Goal: Information Seeking & Learning: Understand process/instructions

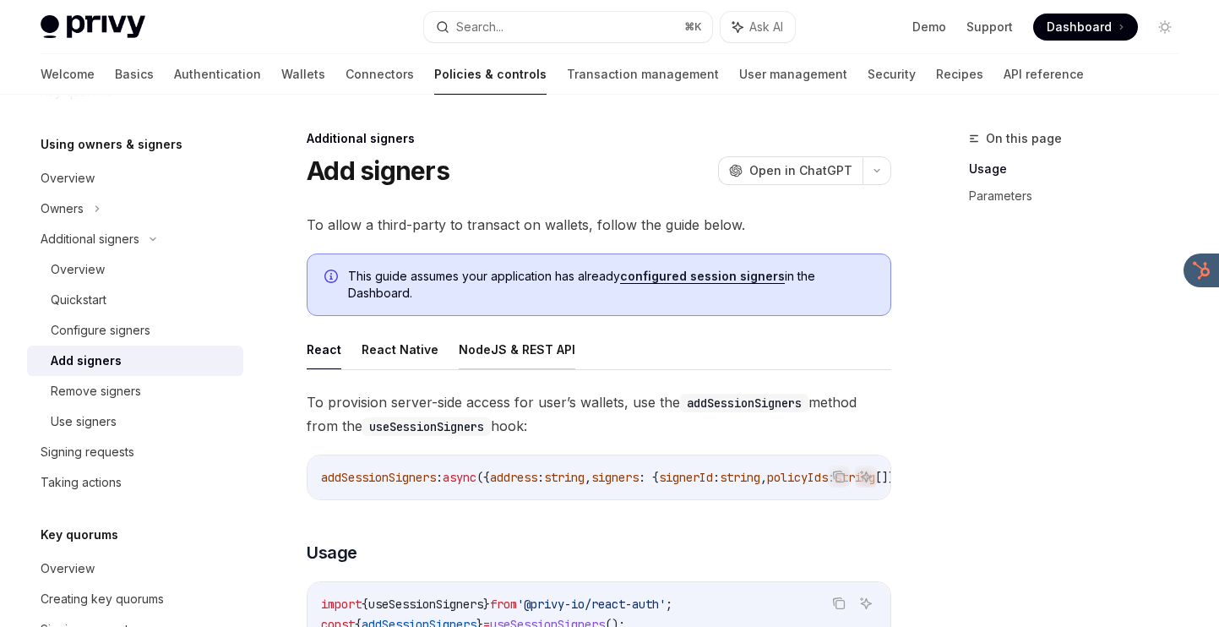
click at [528, 349] on button "NodeJS & REST API" at bounding box center [517, 349] width 117 height 40
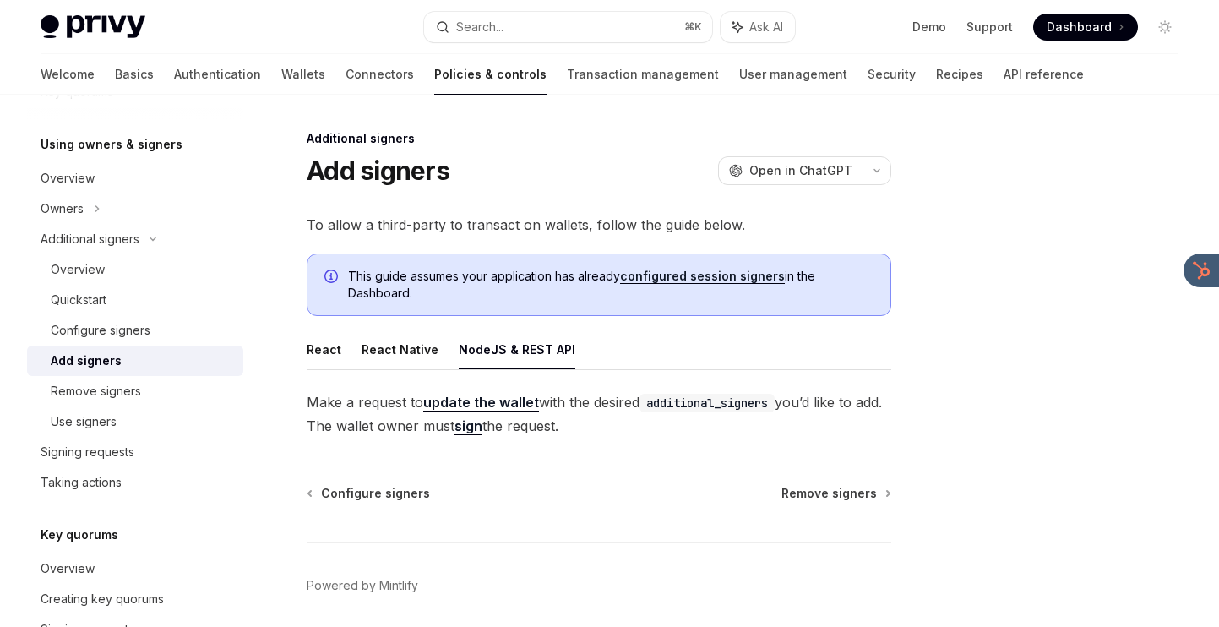
drag, startPoint x: 630, startPoint y: 437, endPoint x: 680, endPoint y: 352, distance: 98.1
click at [680, 352] on div "React React Native NodeJS & REST API Make a request to update the wallet with t…" at bounding box center [599, 383] width 584 height 108
drag, startPoint x: 692, startPoint y: 333, endPoint x: 658, endPoint y: 436, distance: 108.4
click at [658, 436] on div "React React Native NodeJS & REST API Make a request to update the wallet with t…" at bounding box center [599, 383] width 584 height 108
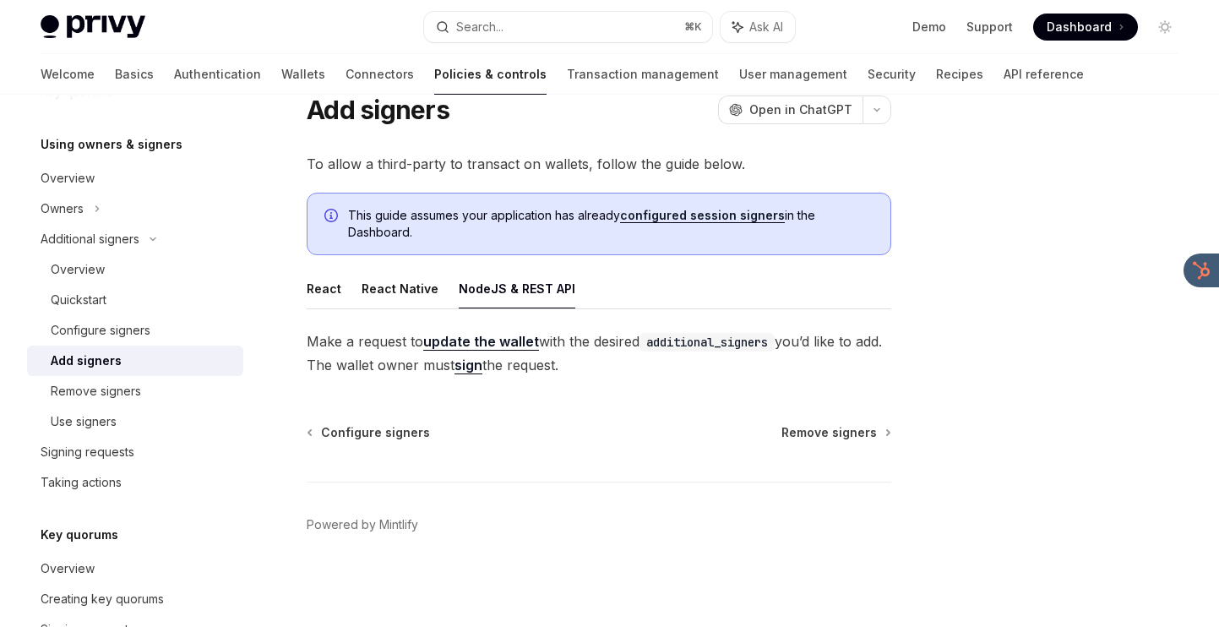
scroll to position [62, 0]
click at [643, 410] on div "Additional signers Add signers OpenAI Open in ChatGPT OpenAI Open in ChatGPT To…" at bounding box center [440, 347] width 908 height 560
click at [475, 338] on link "update the wallet" at bounding box center [481, 341] width 116 height 18
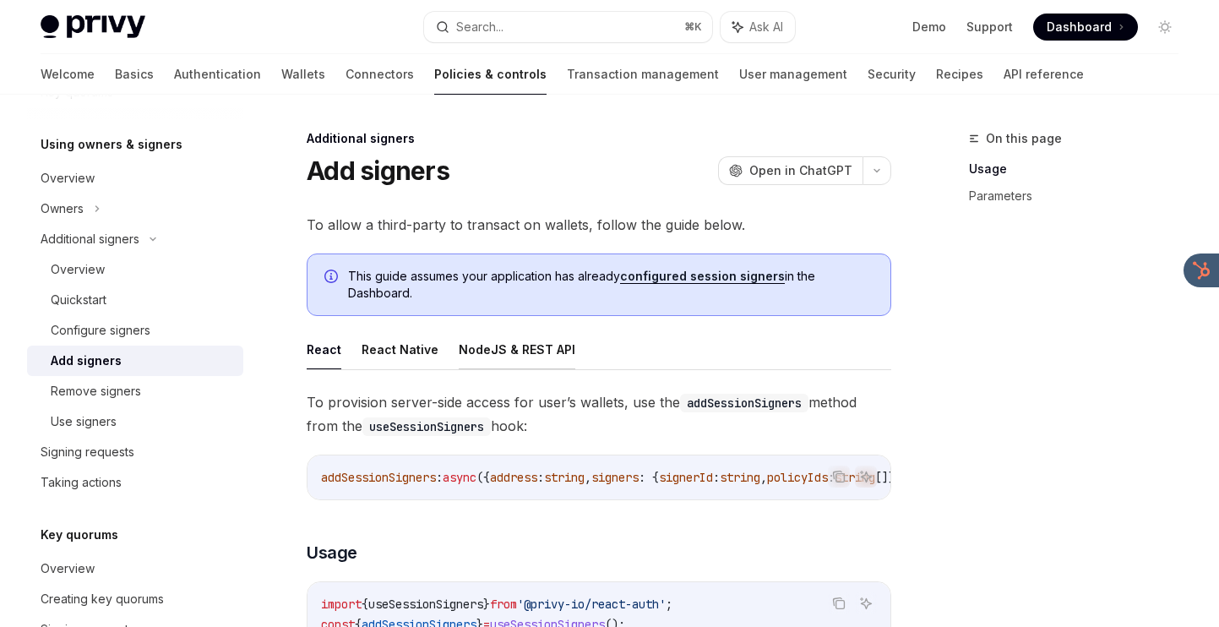
click at [533, 345] on button "NodeJS & REST API" at bounding box center [517, 349] width 117 height 40
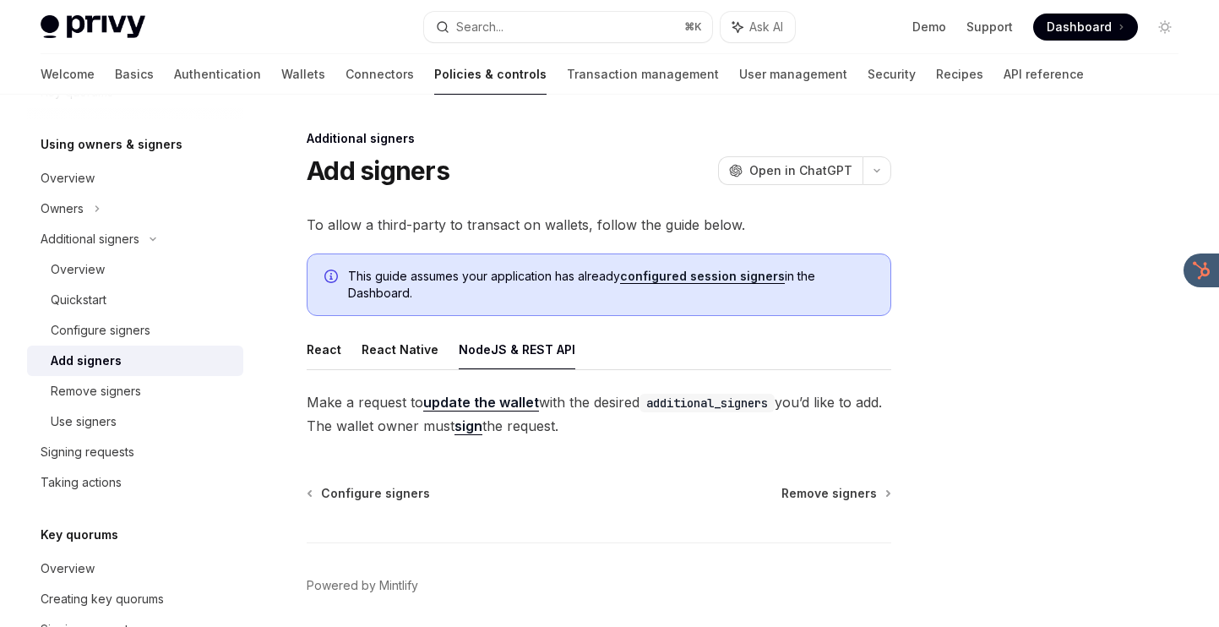
click at [672, 272] on link "configured session signers" at bounding box center [702, 276] width 165 height 15
click at [530, 345] on button "NodeJS & REST API" at bounding box center [517, 349] width 117 height 40
type textarea "*"
click at [642, 328] on div "To allow a third-party to transact on wallets, follow the guide below. This gui…" at bounding box center [599, 325] width 584 height 225
click at [508, 404] on link "update the wallet" at bounding box center [481, 403] width 116 height 18
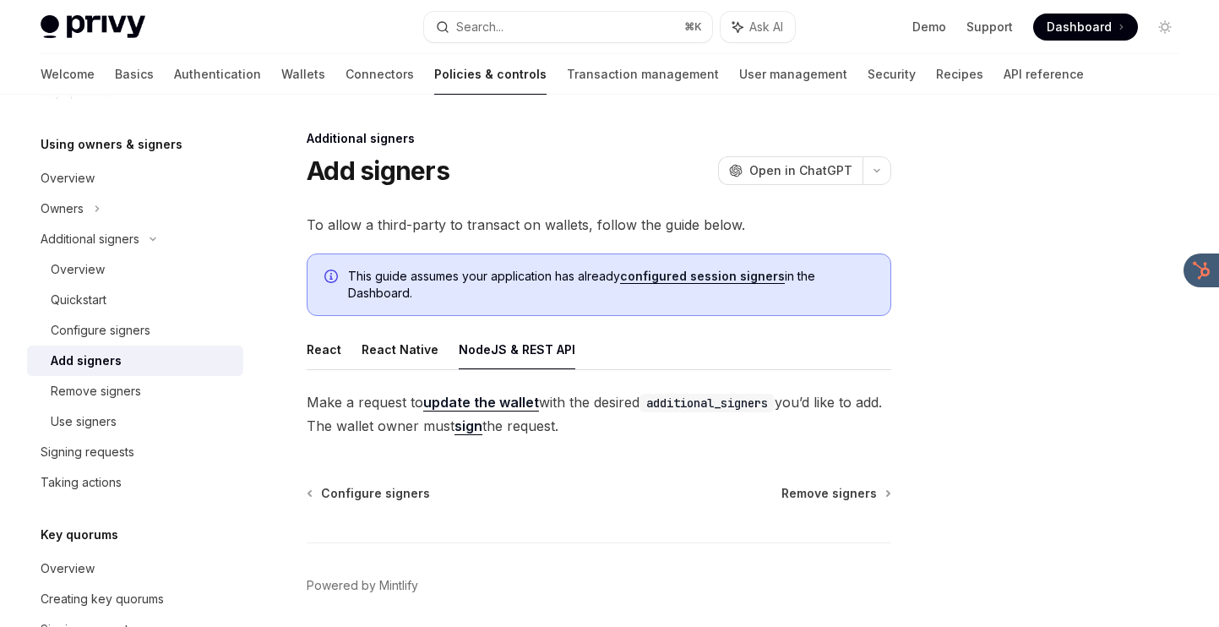
click at [482, 428] on link "sign" at bounding box center [468, 426] width 28 height 18
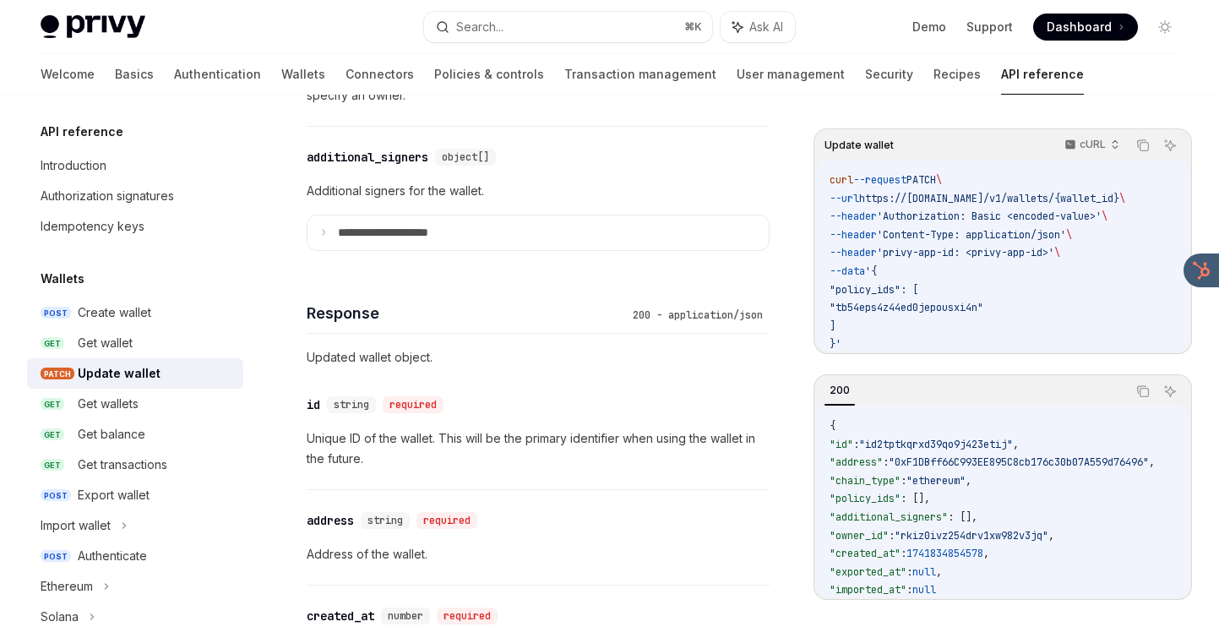
scroll to position [1351, 0]
click at [537, 236] on summary "**********" at bounding box center [537, 232] width 461 height 35
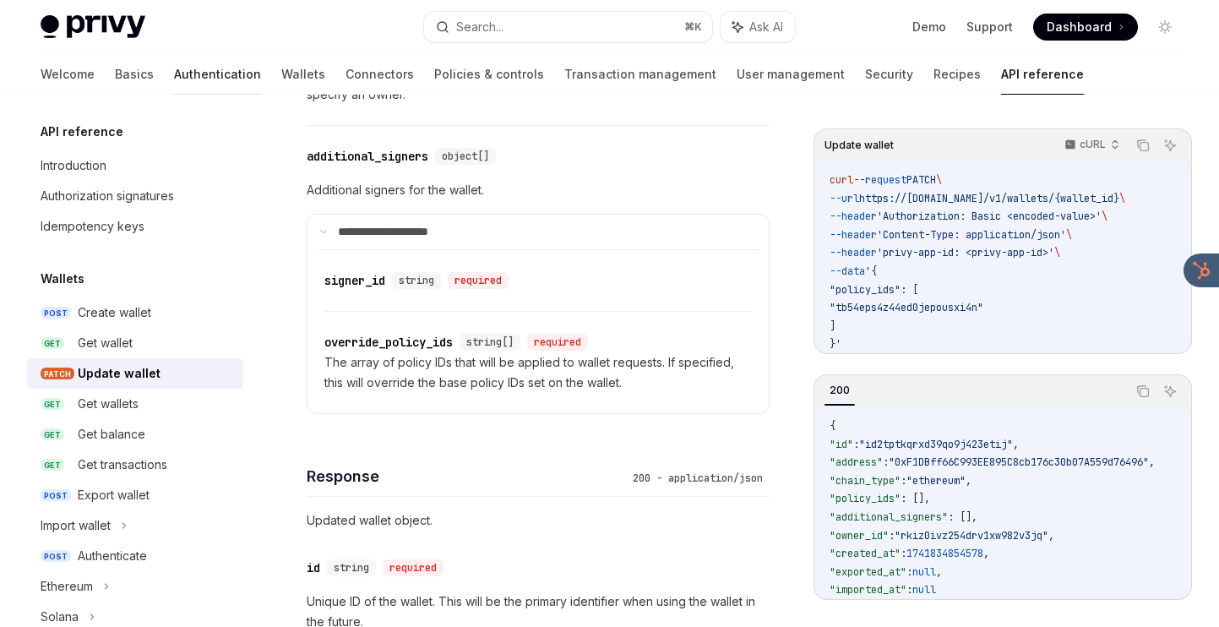
click at [174, 73] on link "Authentication" at bounding box center [217, 74] width 87 height 41
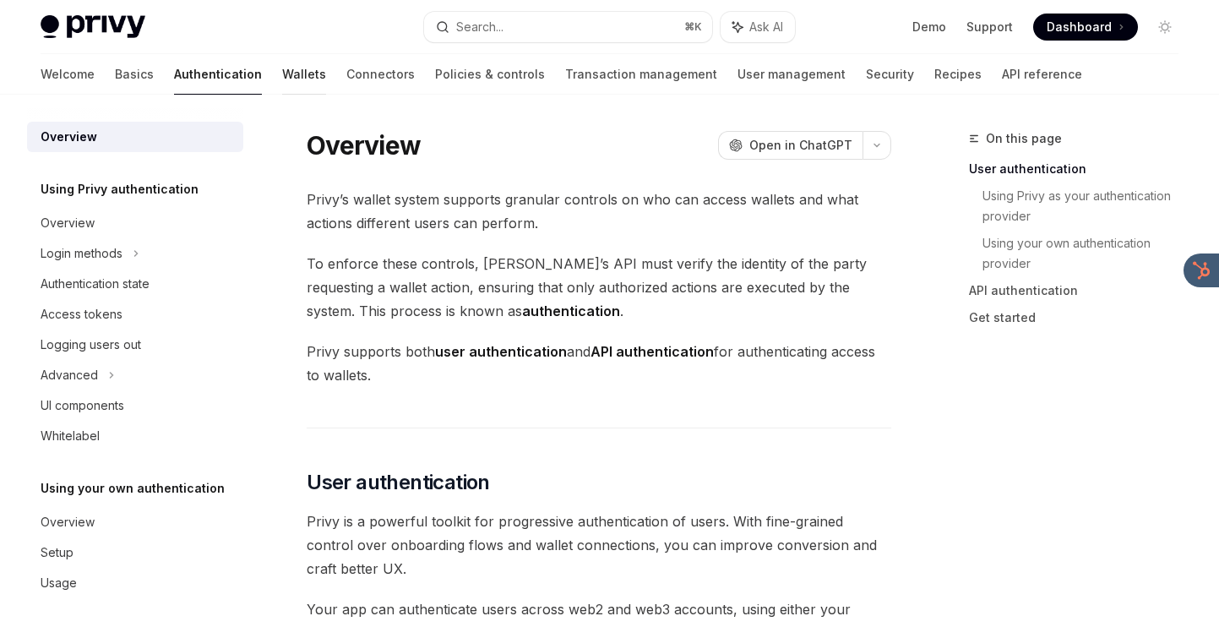
click at [282, 67] on link "Wallets" at bounding box center [304, 74] width 44 height 41
type textarea "*"
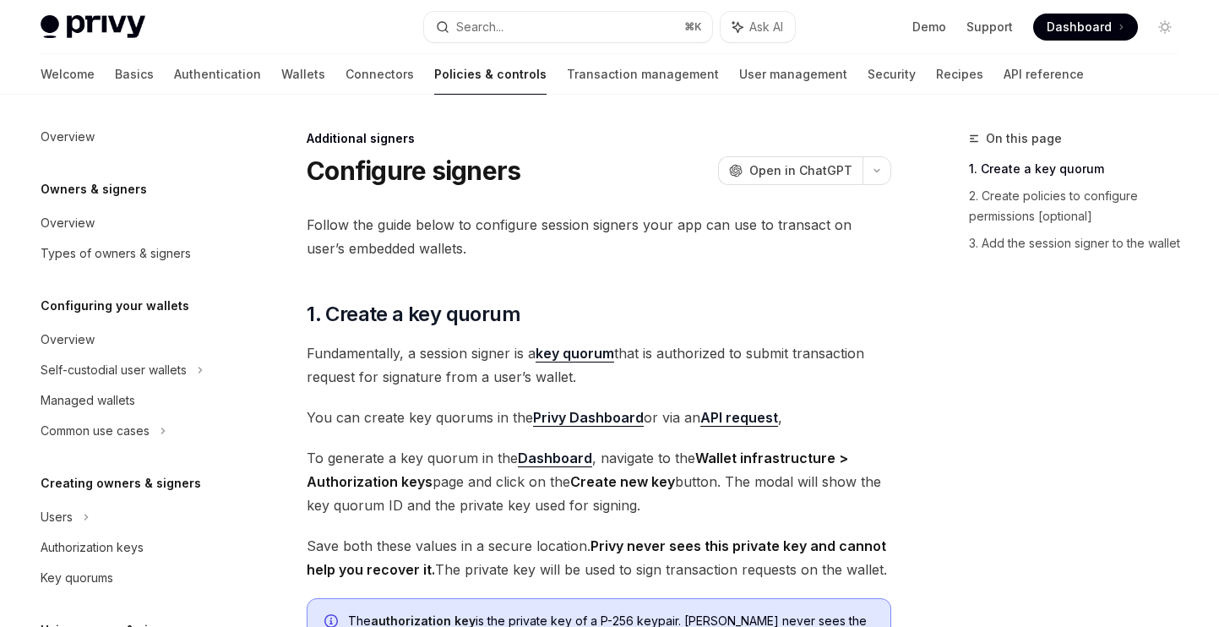
scroll to position [455, 0]
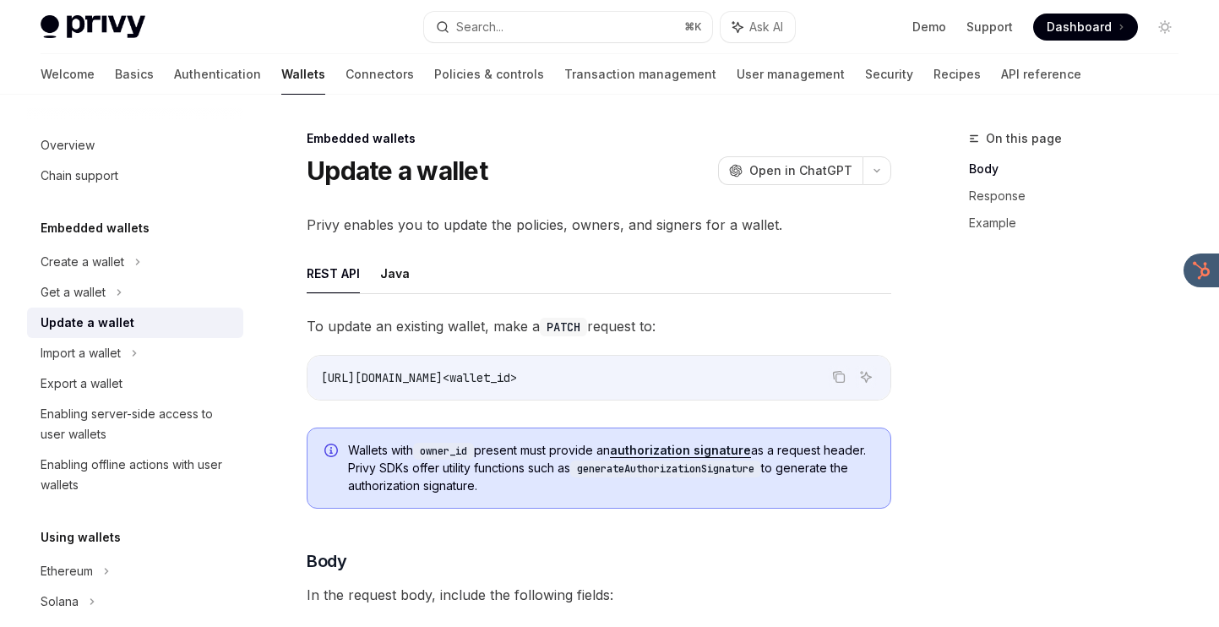
click at [952, 411] on div "On this page Body Response Example" at bounding box center [1063, 377] width 257 height 498
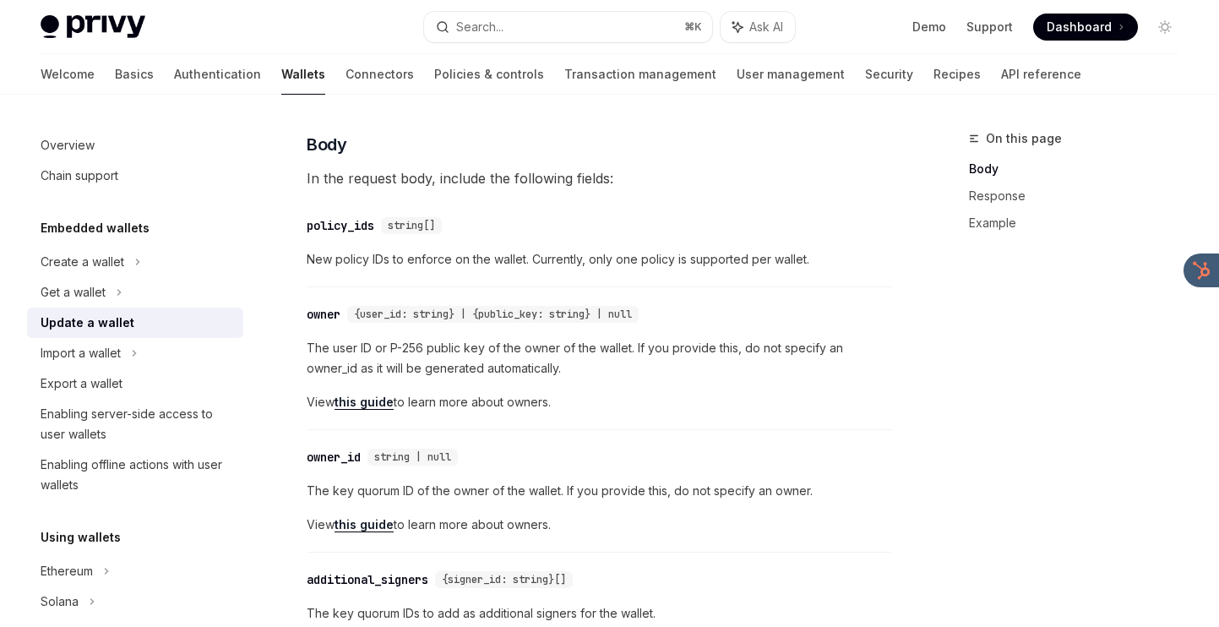
scroll to position [420, 0]
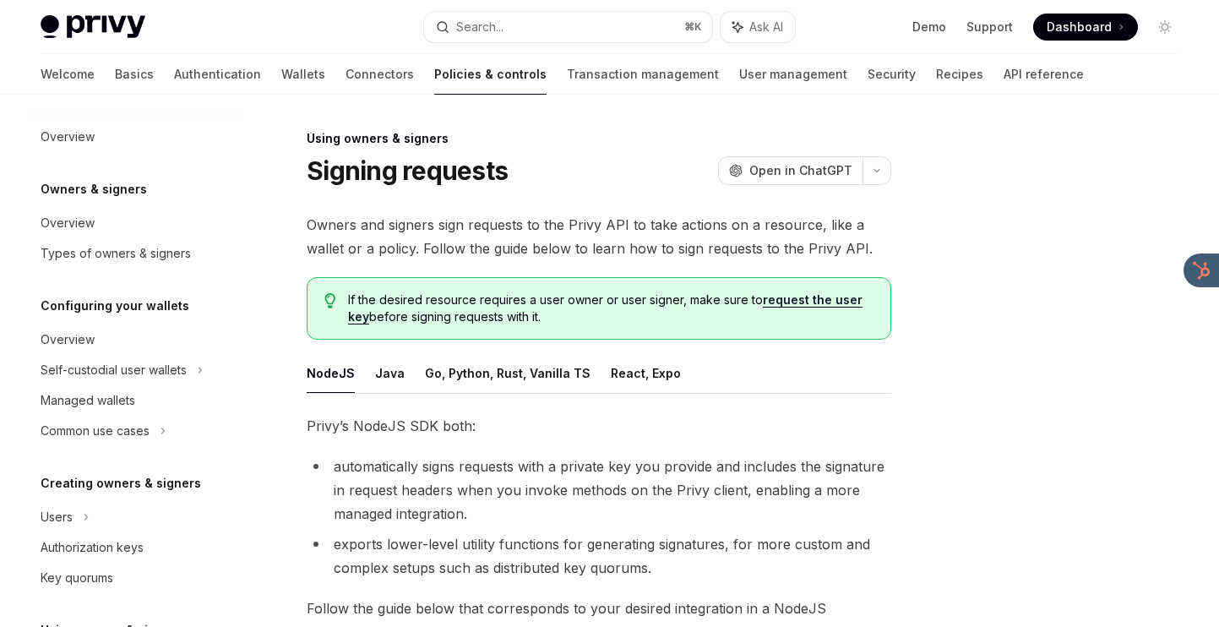
scroll to position [394, 0]
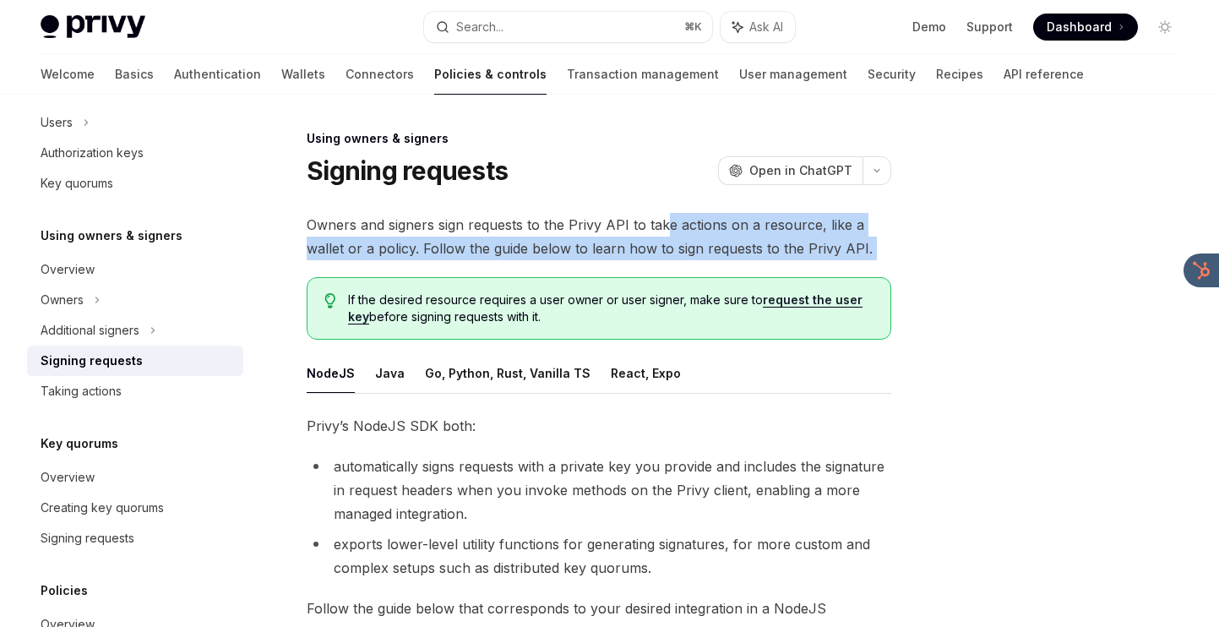
drag, startPoint x: 666, startPoint y: 223, endPoint x: 665, endPoint y: 262, distance: 38.9
click at [665, 263] on div "Owners and signers sign requests to the Privy API to take actions on a resource…" at bounding box center [599, 627] width 584 height 828
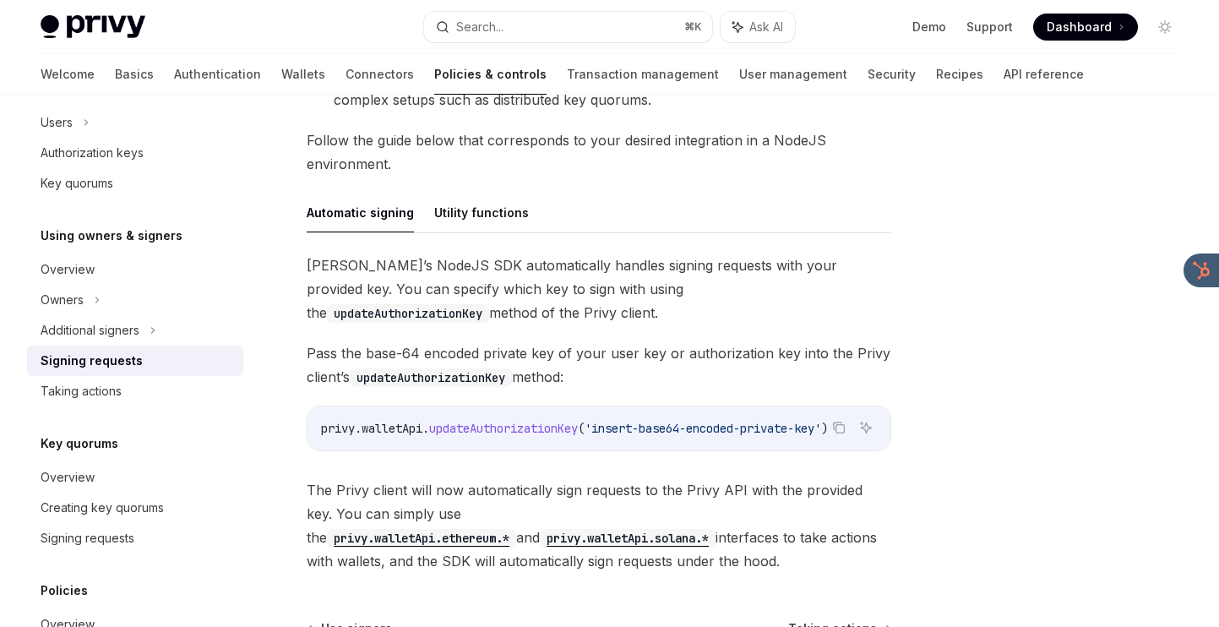
scroll to position [470, 0]
drag, startPoint x: 558, startPoint y: 250, endPoint x: 557, endPoint y: 302, distance: 51.5
click at [557, 302] on div "Automatic signing Utility functions Privy’s NodeJS SDK automatically handles si…" at bounding box center [599, 381] width 584 height 380
